Goal: Information Seeking & Learning: Compare options

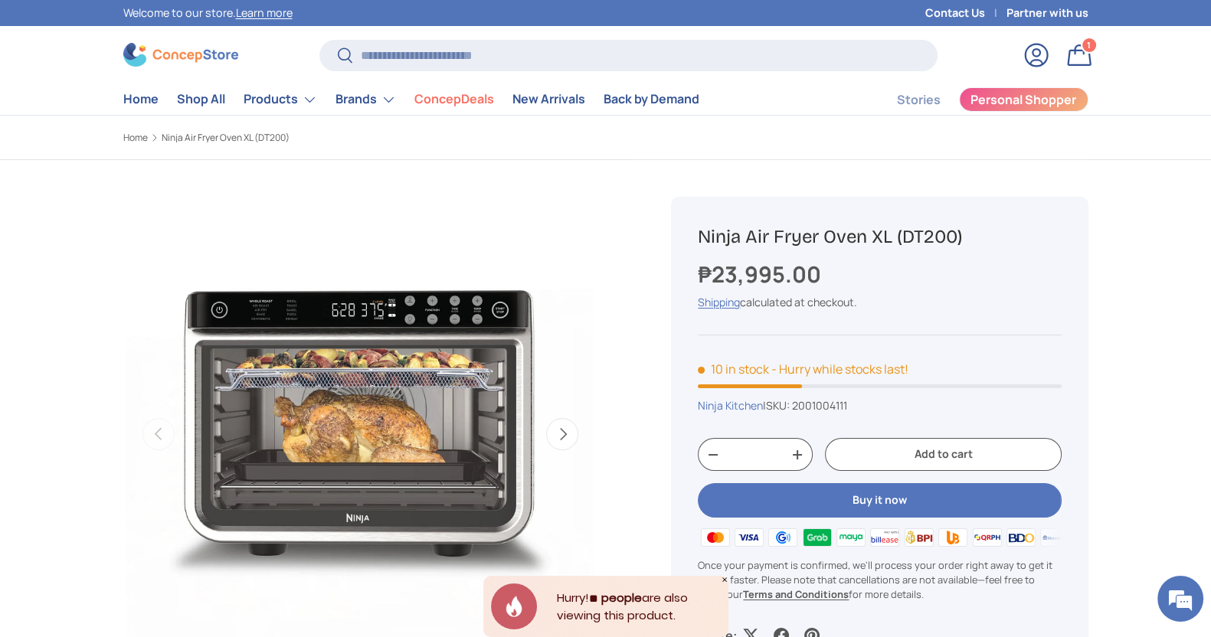
scroll to position [95, 0]
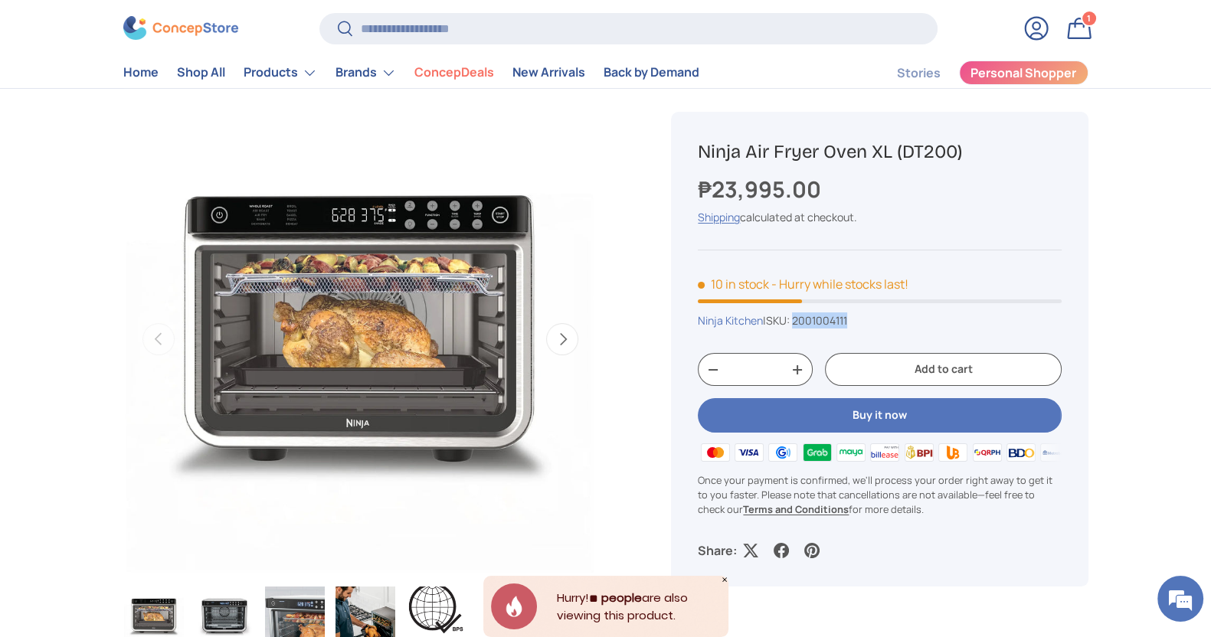
drag, startPoint x: 881, startPoint y: 322, endPoint x: 800, endPoint y: 330, distance: 80.8
click at [802, 326] on div "Ninja Kitchen | SKU: 2001004111" at bounding box center [879, 320] width 363 height 16
copy span "2001004111"
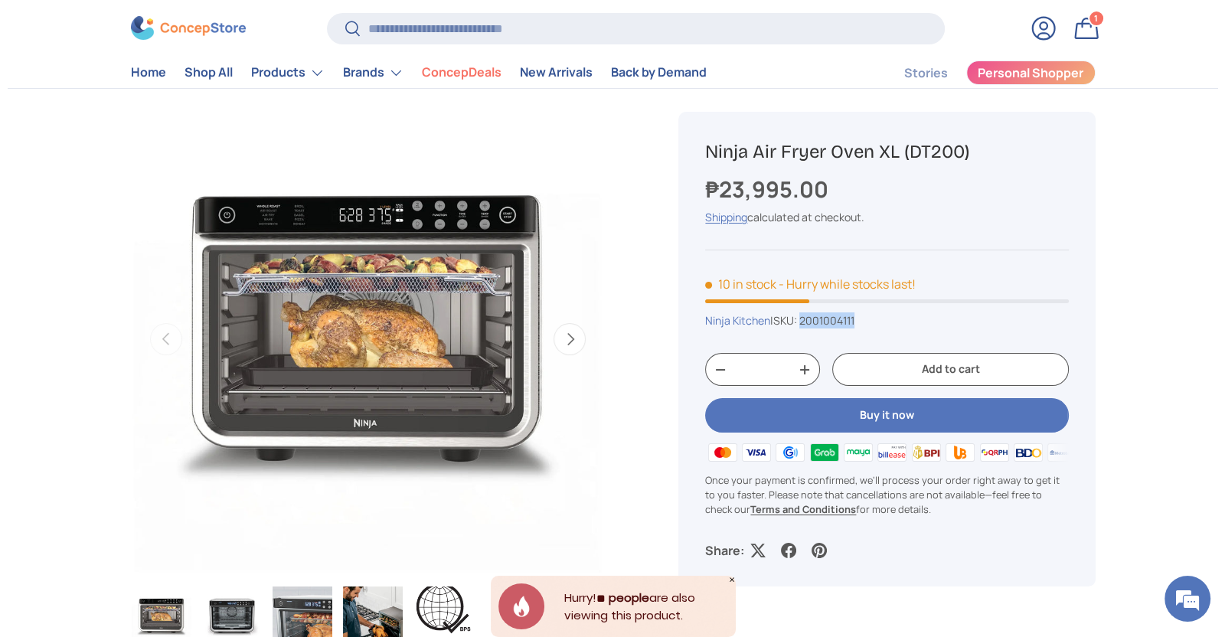
scroll to position [0, 0]
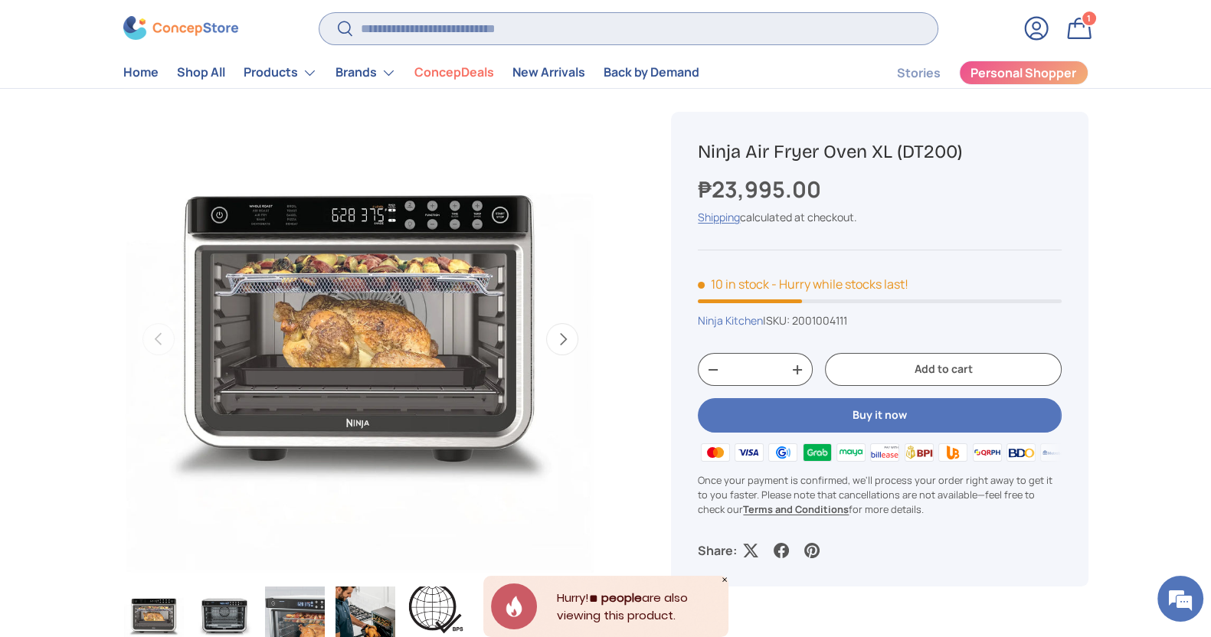
click at [577, 34] on input "Search" at bounding box center [627, 28] width 617 height 31
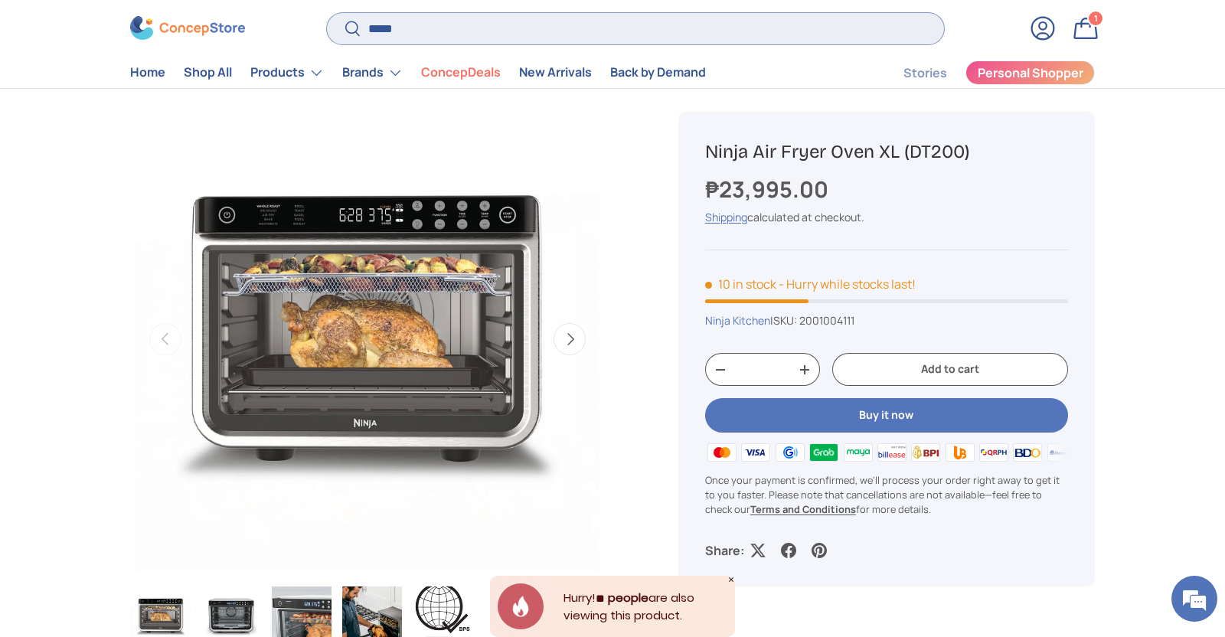
type input "*****"
click at [327, 12] on button "Search" at bounding box center [344, 30] width 34 height 36
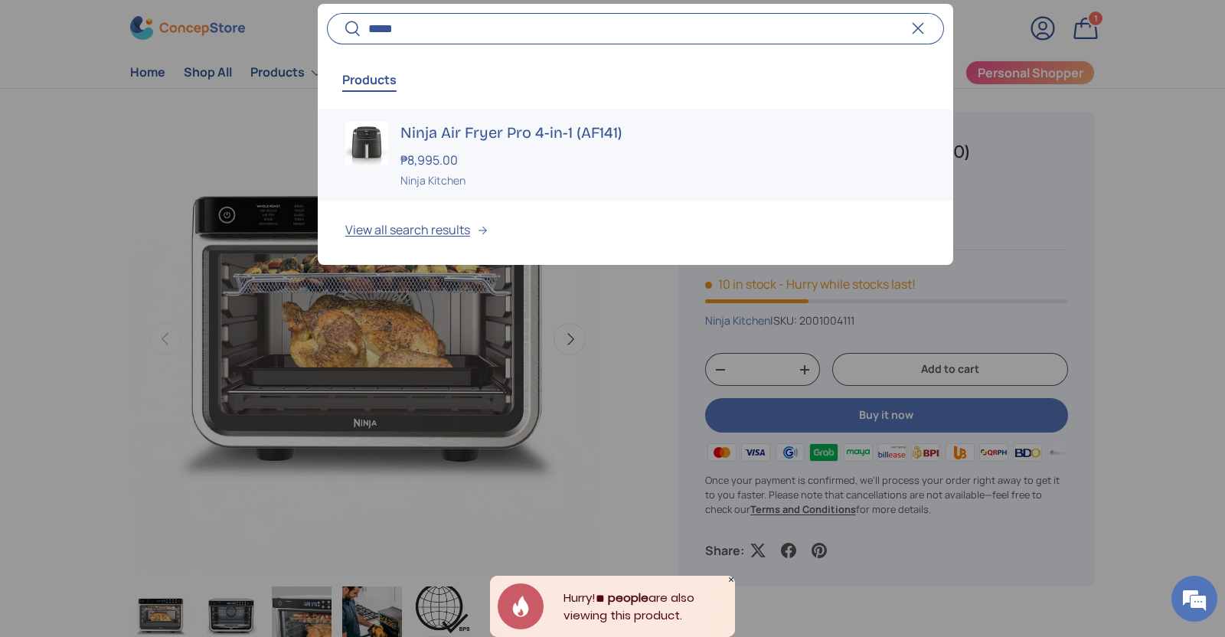
click at [537, 159] on div "₱8,995.00" at bounding box center [663, 160] width 525 height 18
click at [532, 143] on div "Ninja Air Fryer Pro 4-in-1 (AF141) ₱8,995.00 Unit price / Unavailable Ninja Kit…" at bounding box center [663, 155] width 525 height 67
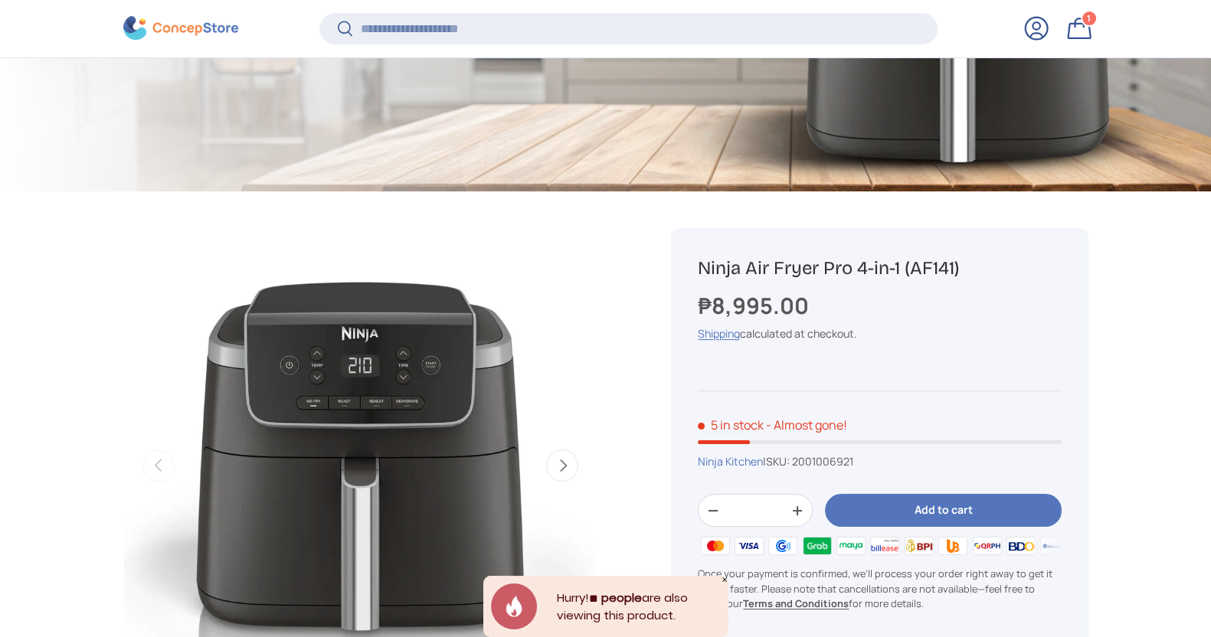
scroll to position [379, 0]
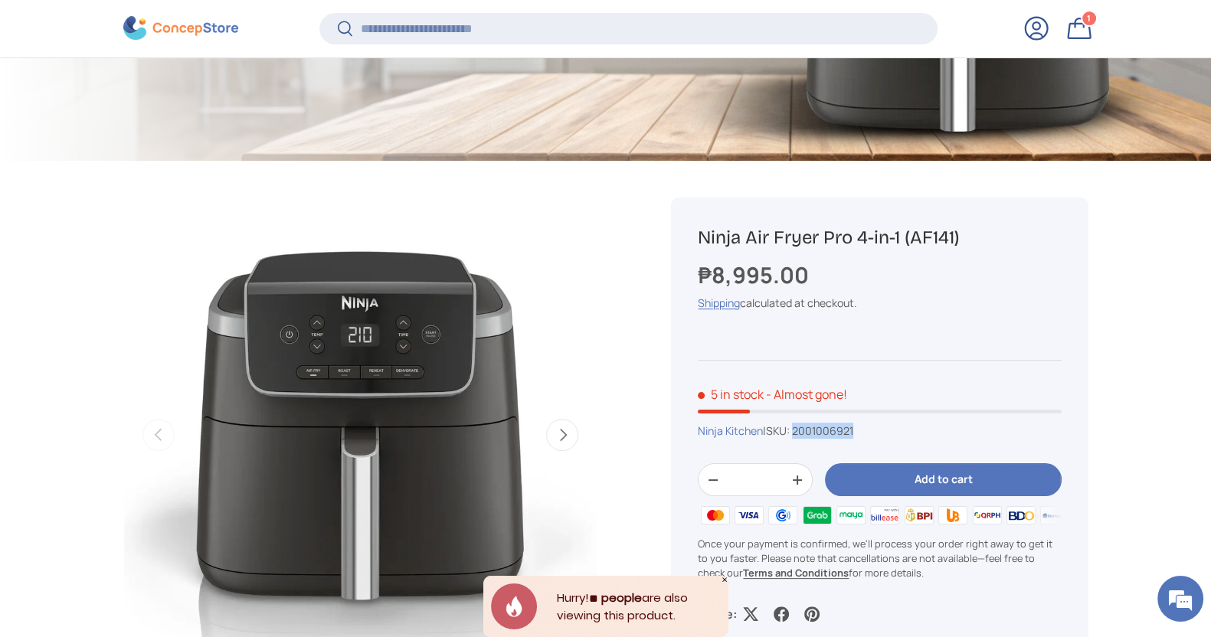
drag, startPoint x: 863, startPoint y: 434, endPoint x: 801, endPoint y: 430, distance: 62.2
click at [801, 430] on div "Ninja Kitchen | SKU: 2001006921" at bounding box center [879, 431] width 363 height 16
copy span "2001006921"
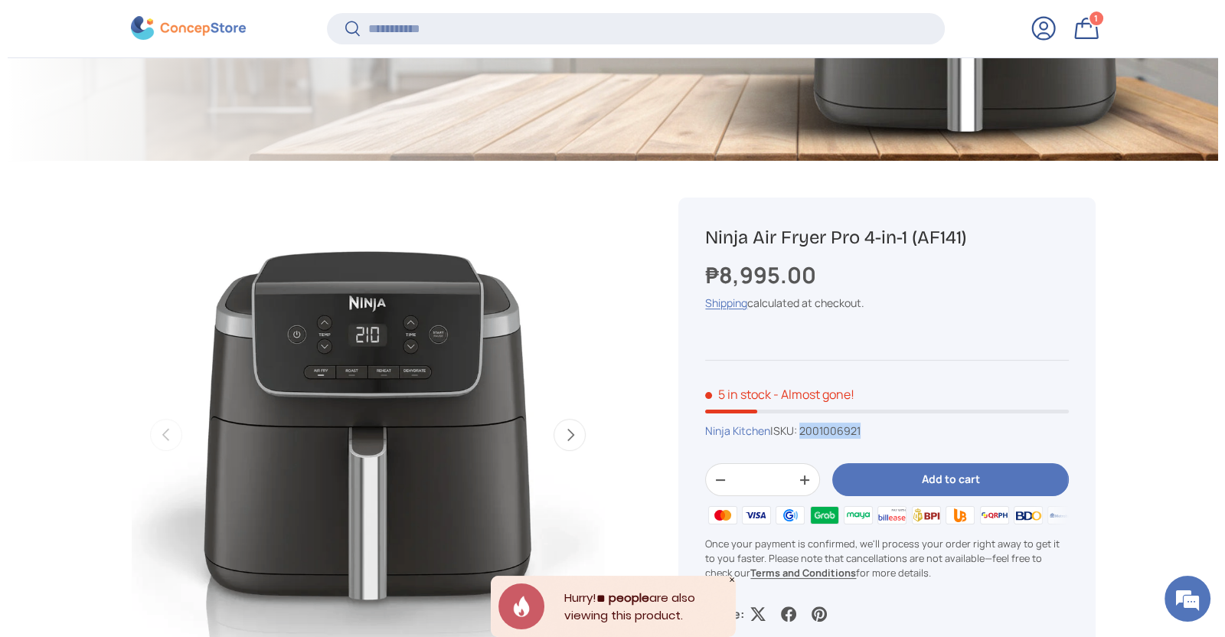
scroll to position [0, 0]
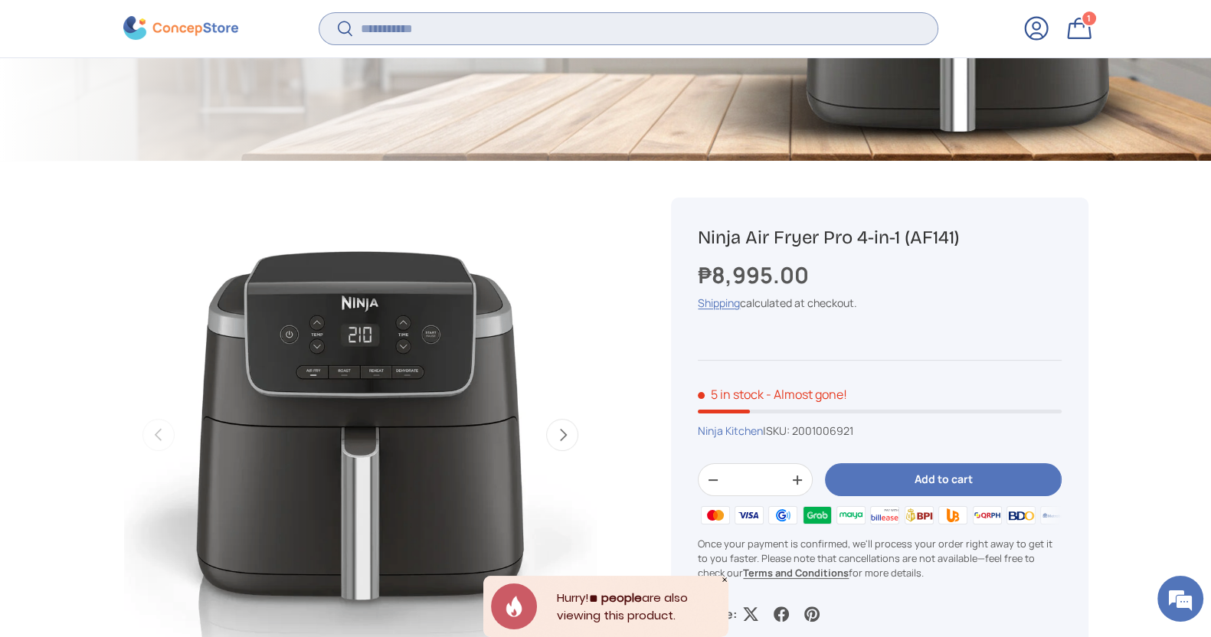
click at [436, 24] on input "Search" at bounding box center [627, 28] width 617 height 31
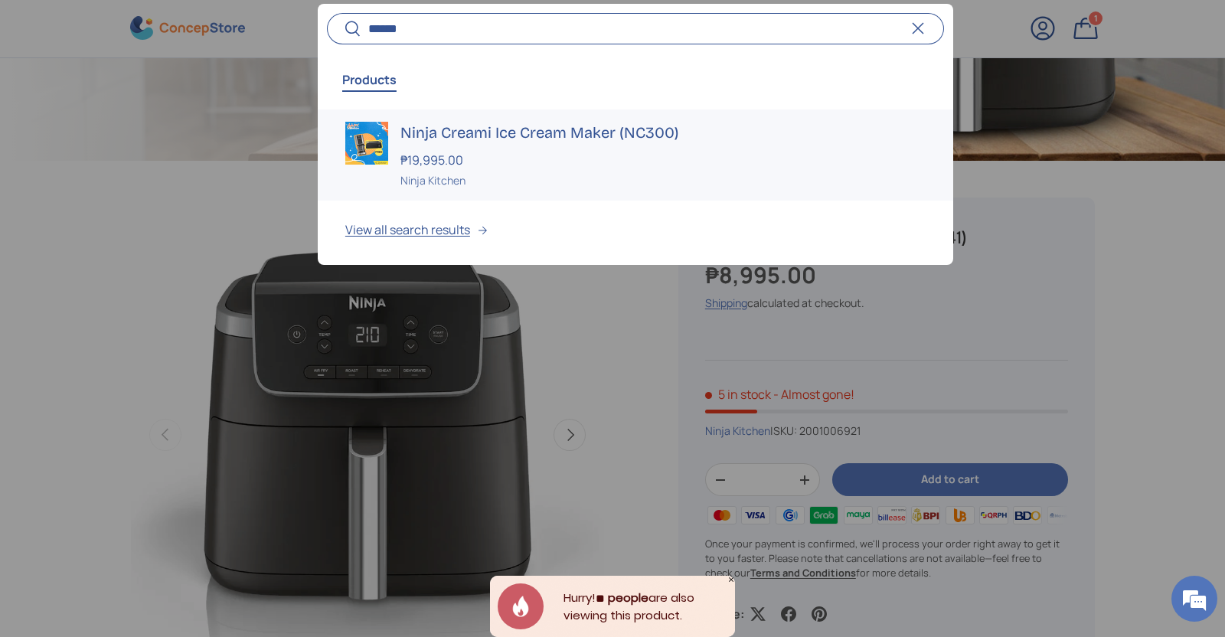
type input "******"
click at [444, 159] on strong "₱19,995.00" at bounding box center [434, 160] width 67 height 17
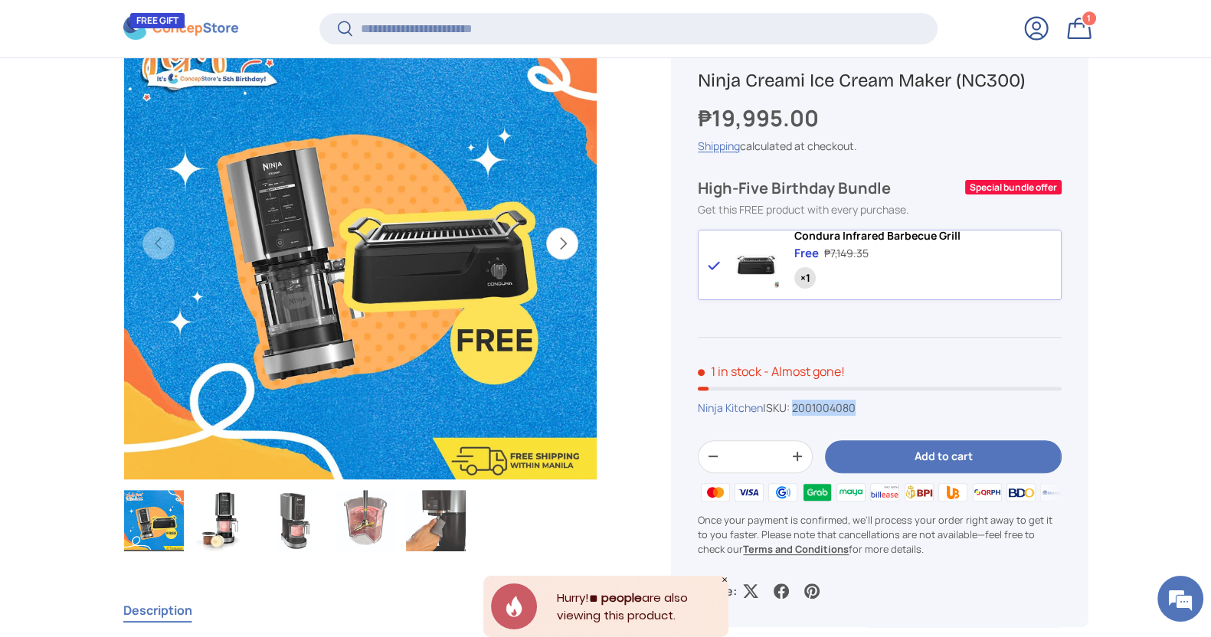
drag, startPoint x: 868, startPoint y: 417, endPoint x: 800, endPoint y: 416, distance: 68.2
click at [800, 416] on div "Ninja Kitchen | SKU: 2001004080" at bounding box center [879, 408] width 363 height 16
copy span "2001004080"
click at [594, 21] on input "Search" at bounding box center [627, 28] width 617 height 31
type input "*****"
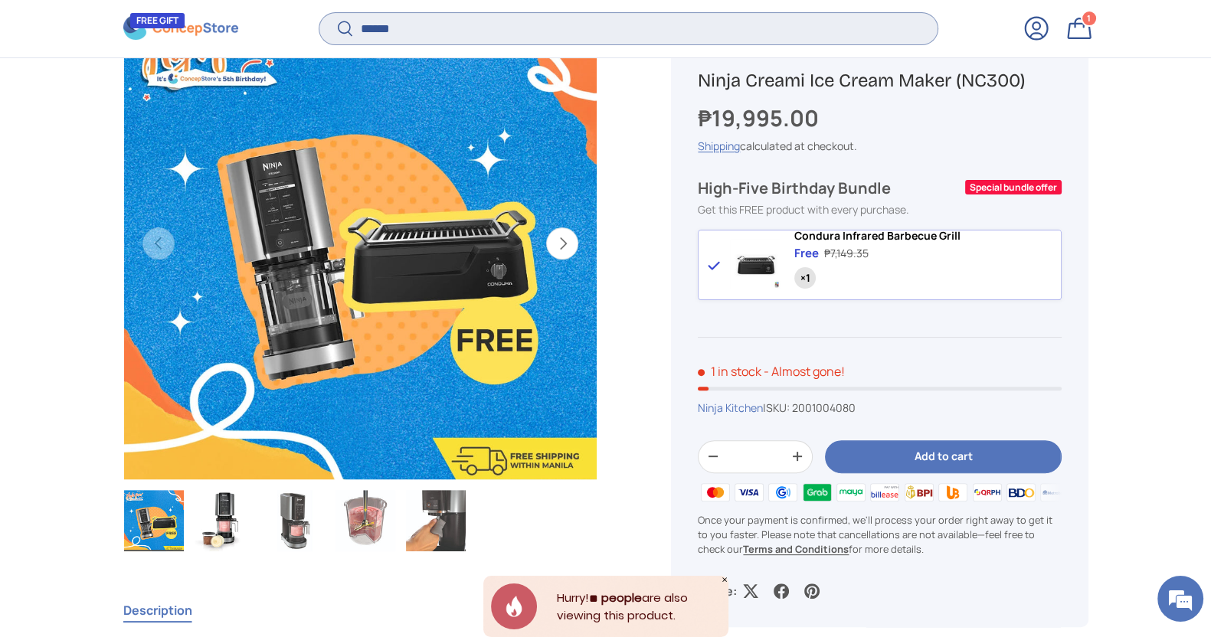
click at [319, 12] on button "Search" at bounding box center [336, 30] width 34 height 36
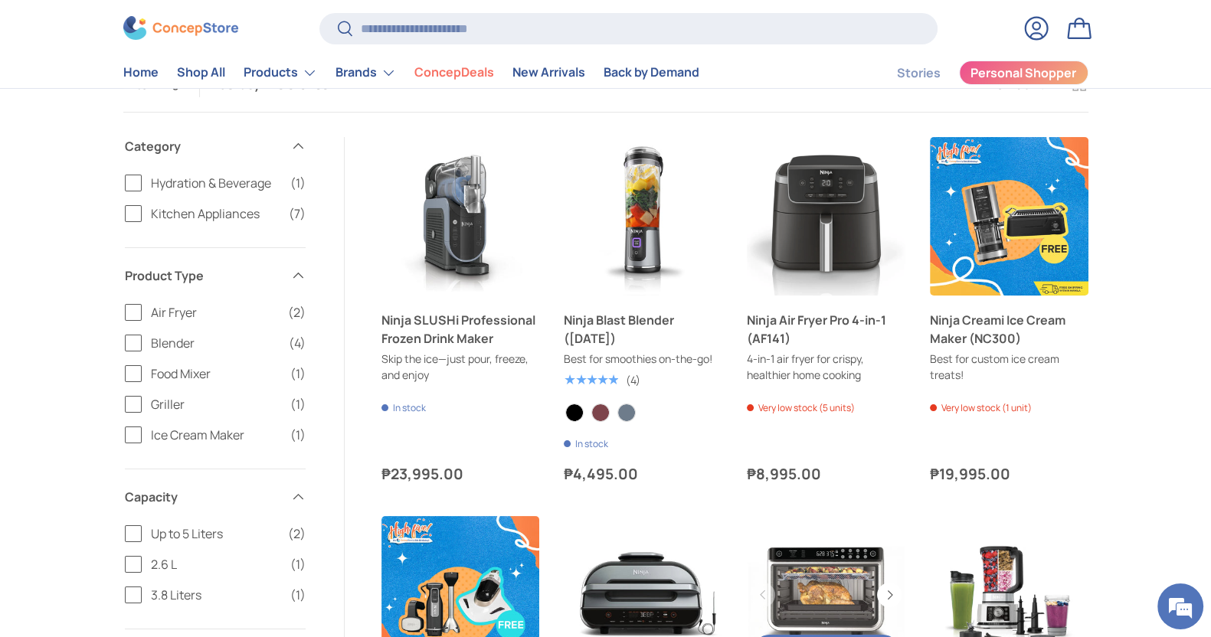
scroll to position [94, 0]
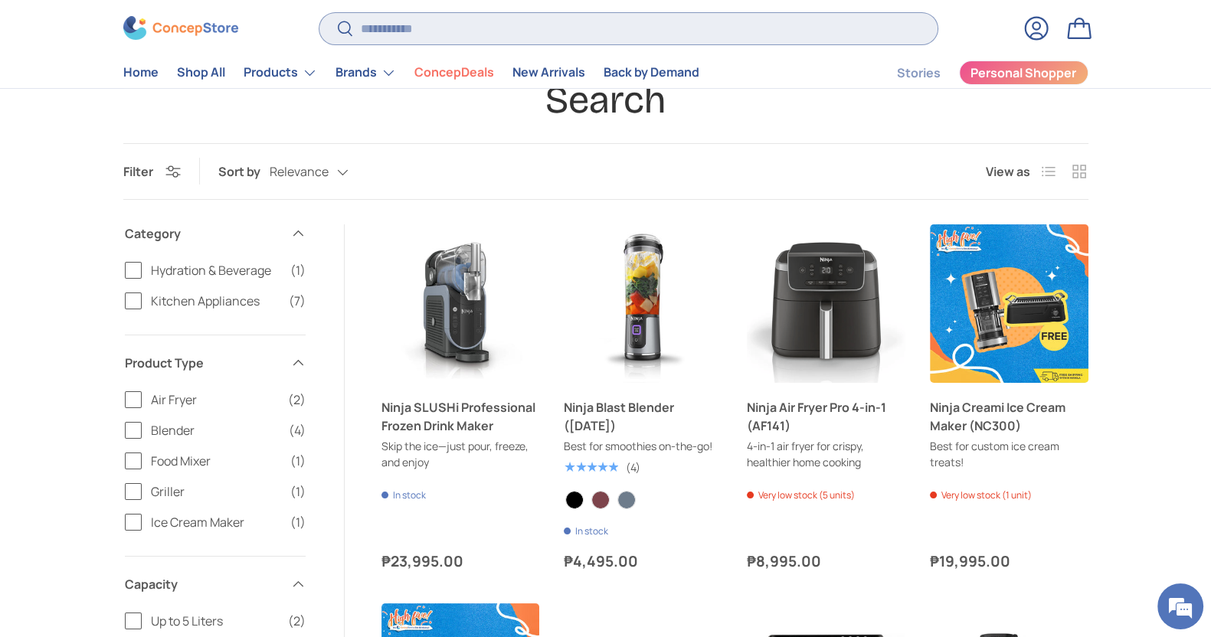
click at [513, 15] on input "Search" at bounding box center [627, 28] width 617 height 31
click at [616, 283] on link "Ninja Blast Blender (BC151)" at bounding box center [643, 303] width 159 height 159
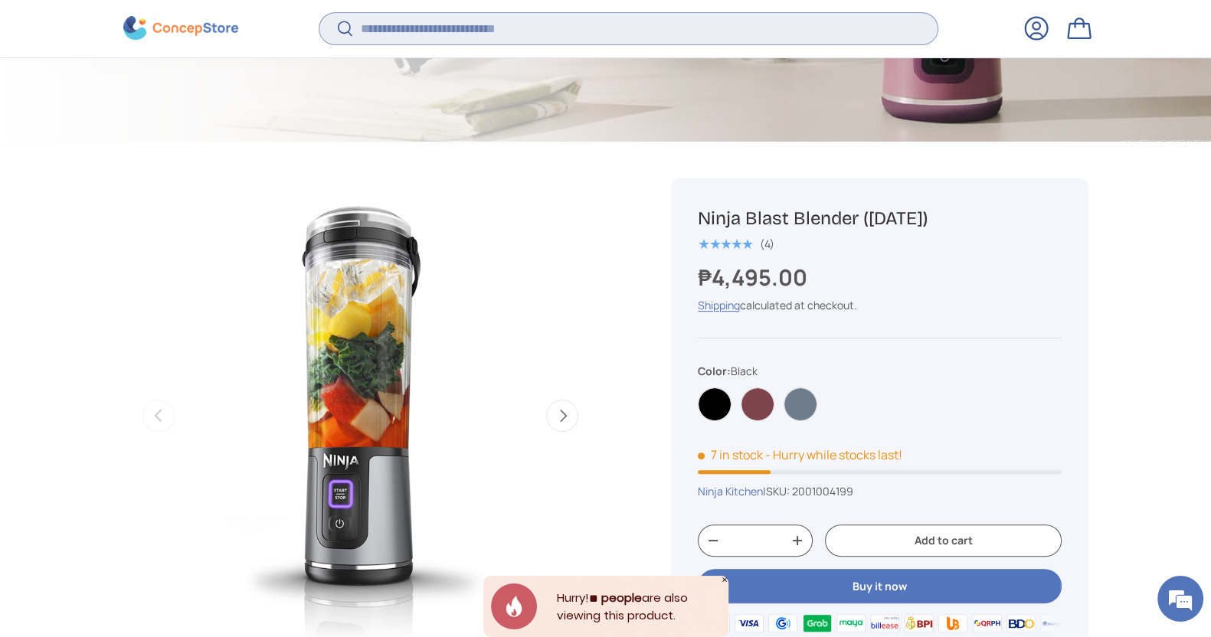
click at [494, 39] on input "Search" at bounding box center [627, 28] width 617 height 31
type input "*"
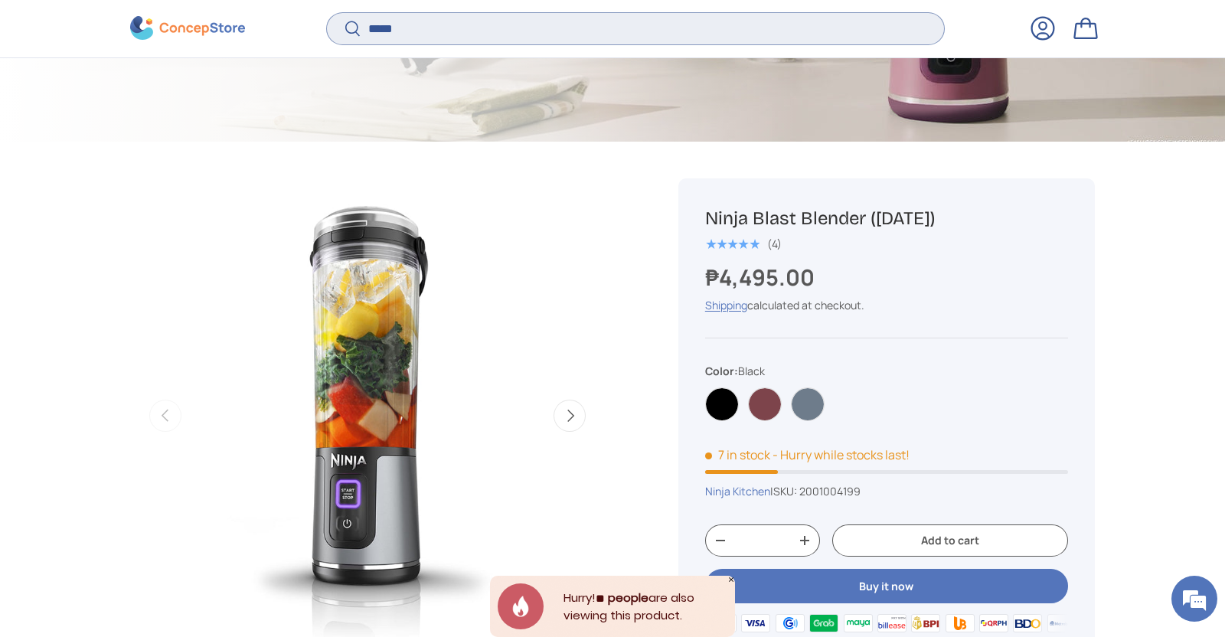
type input "*****"
click at [327, 12] on button "Search" at bounding box center [344, 30] width 34 height 36
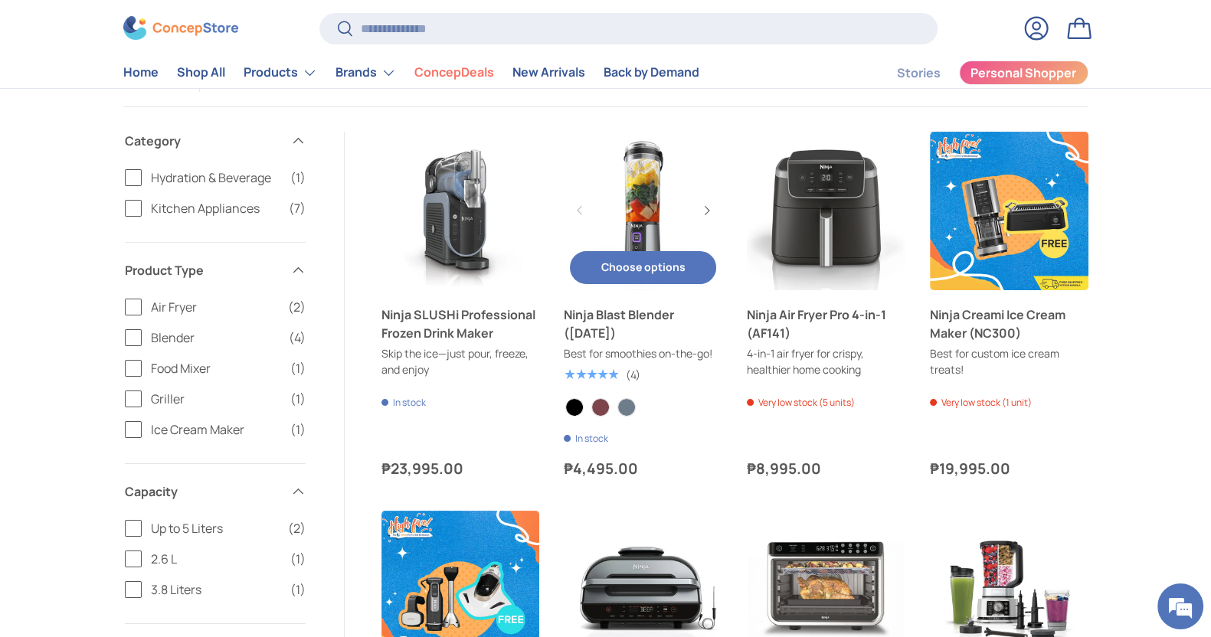
scroll to position [95, 0]
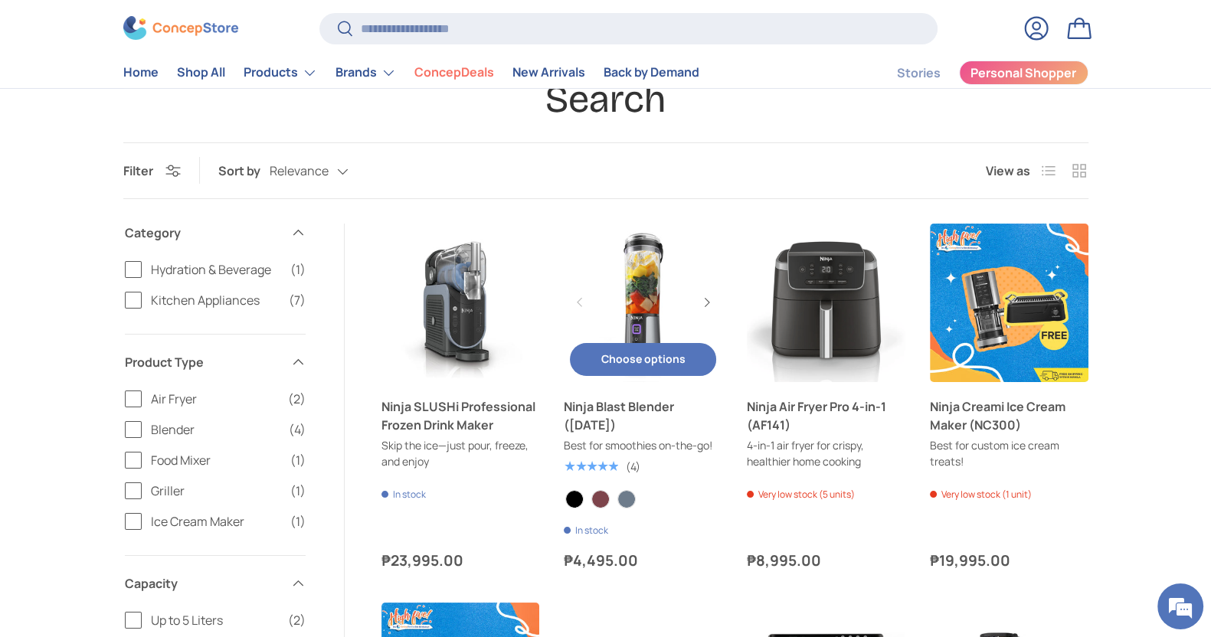
click at [642, 293] on link "Ninja Blast Blender (BC151)" at bounding box center [643, 303] width 159 height 159
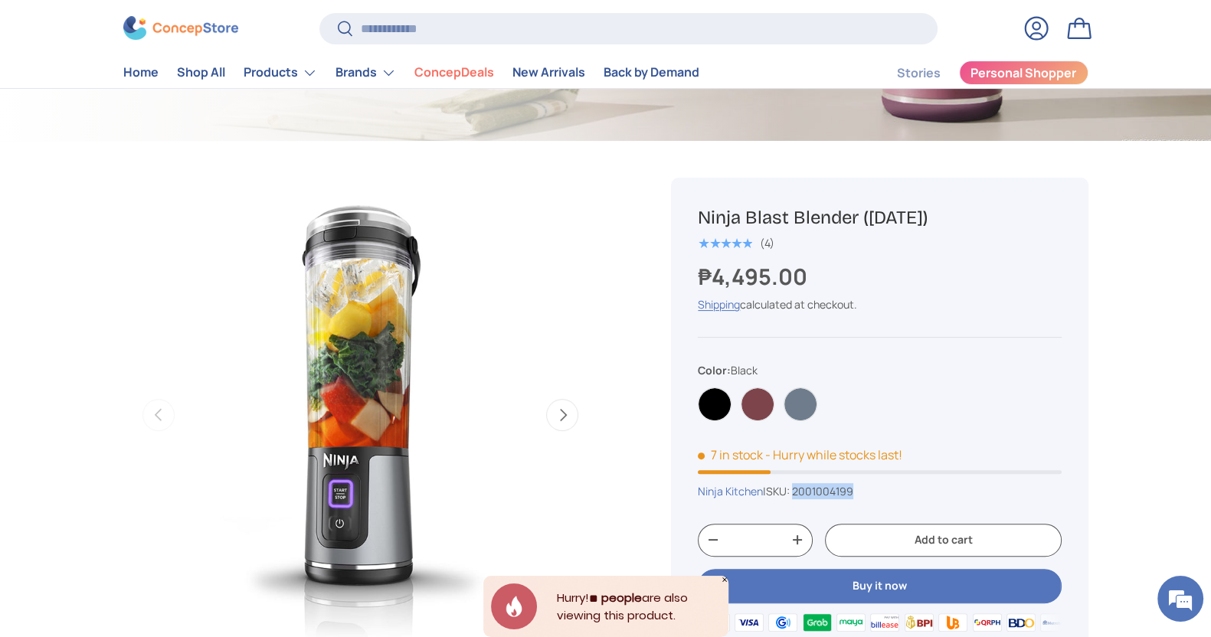
drag, startPoint x: 870, startPoint y: 492, endPoint x: 800, endPoint y: 493, distance: 70.5
click at [800, 493] on div "Ninja Kitchen | SKU: 2001004199" at bounding box center [879, 491] width 363 height 16
copy span "2001004199"
click at [414, 21] on input "Search" at bounding box center [627, 28] width 617 height 31
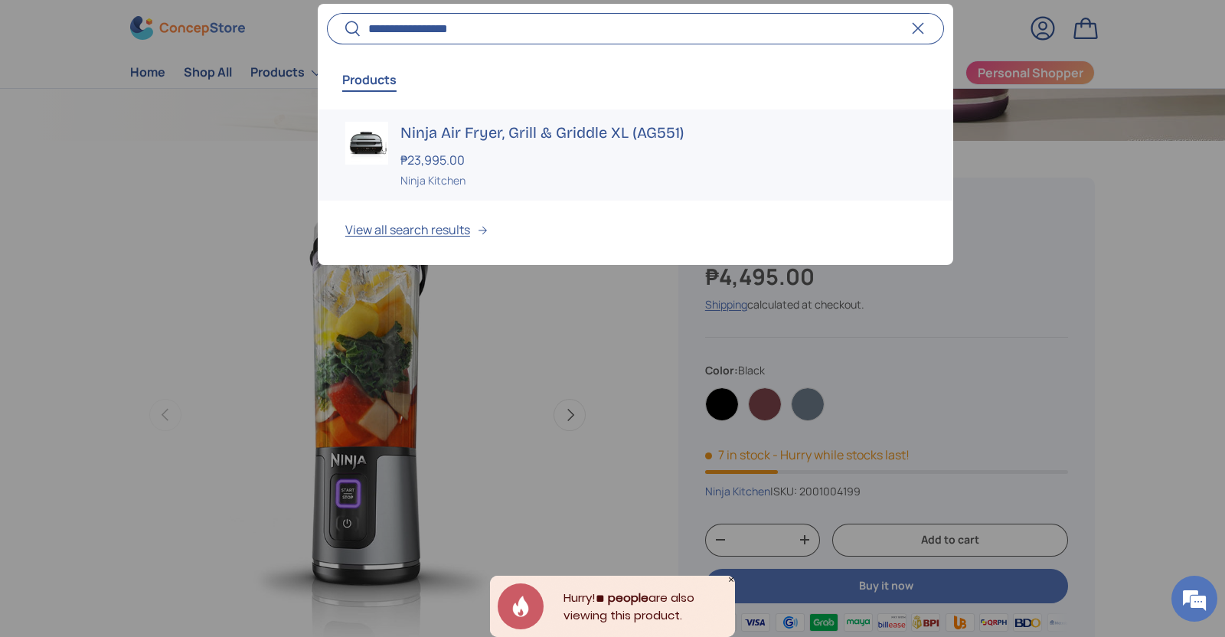
type input "**********"
click at [479, 151] on div "₱23,995.00" at bounding box center [663, 160] width 525 height 18
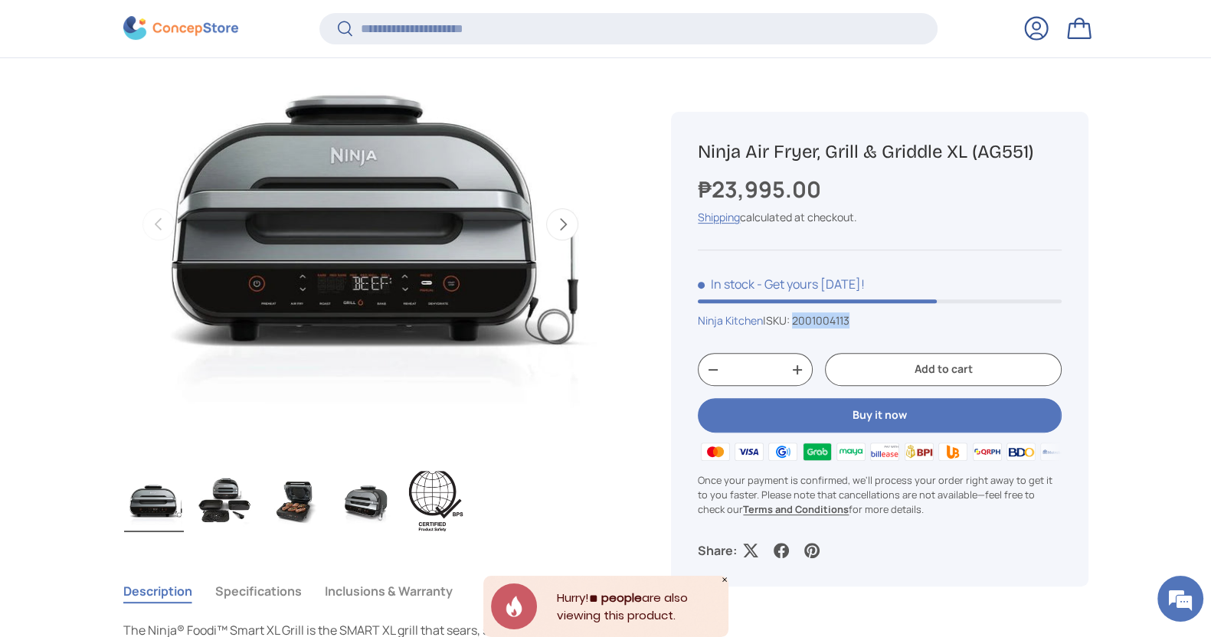
drag, startPoint x: 864, startPoint y: 317, endPoint x: 800, endPoint y: 313, distance: 63.7
click at [800, 313] on div "Ninja Kitchen | SKU: 2001004113" at bounding box center [879, 320] width 363 height 16
copy span "2001004113"
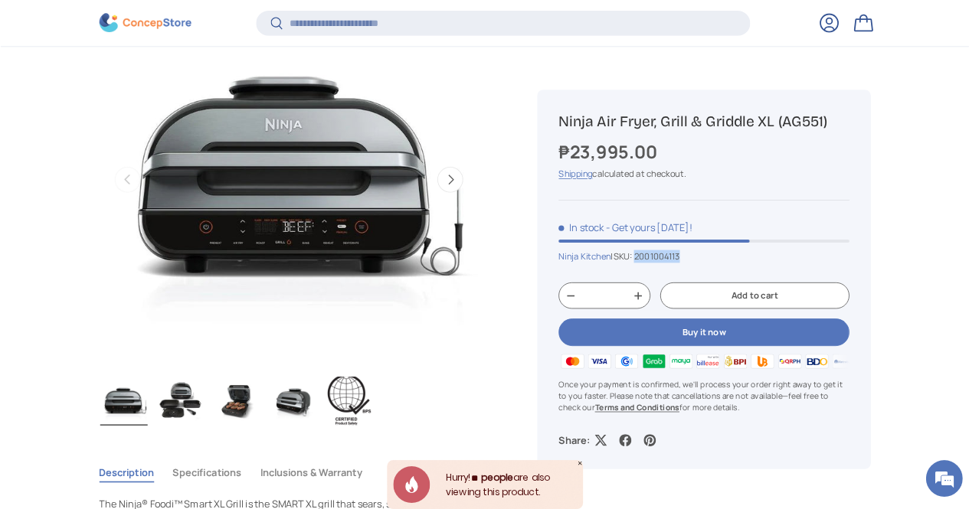
scroll to position [666, 0]
